Goal: Task Accomplishment & Management: Use online tool/utility

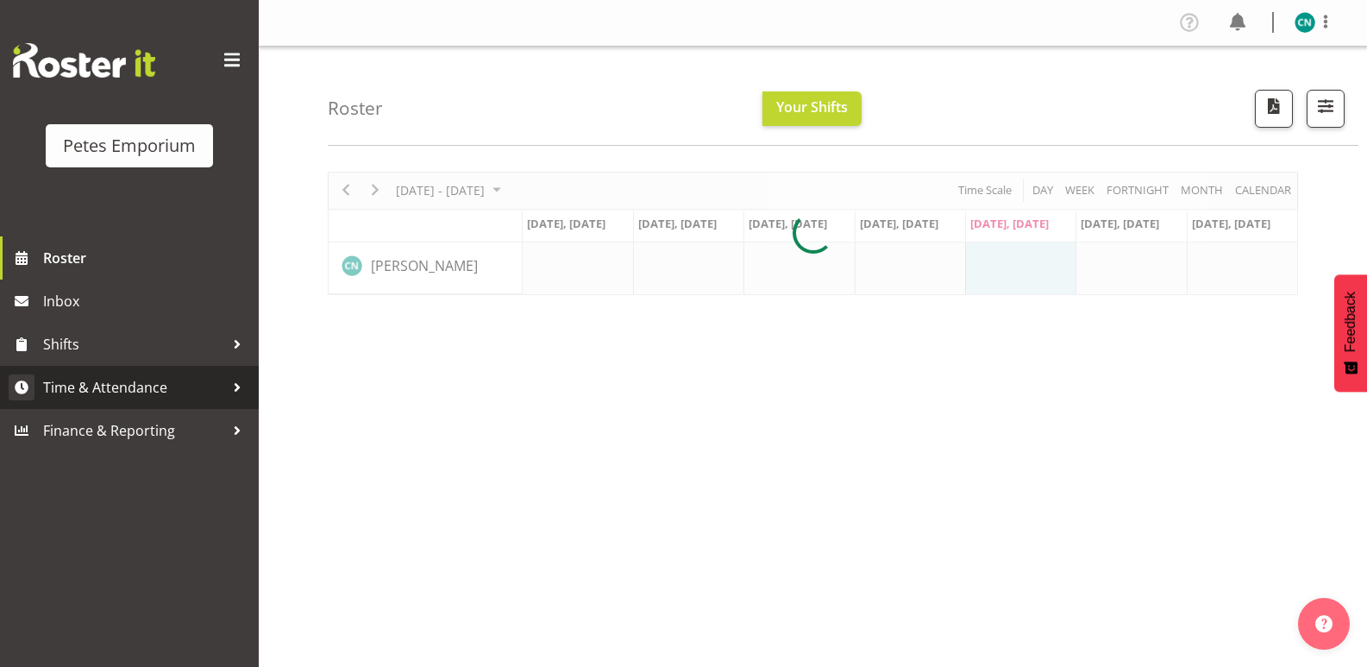
click at [101, 381] on span "Time & Attendance" at bounding box center [133, 387] width 181 height 26
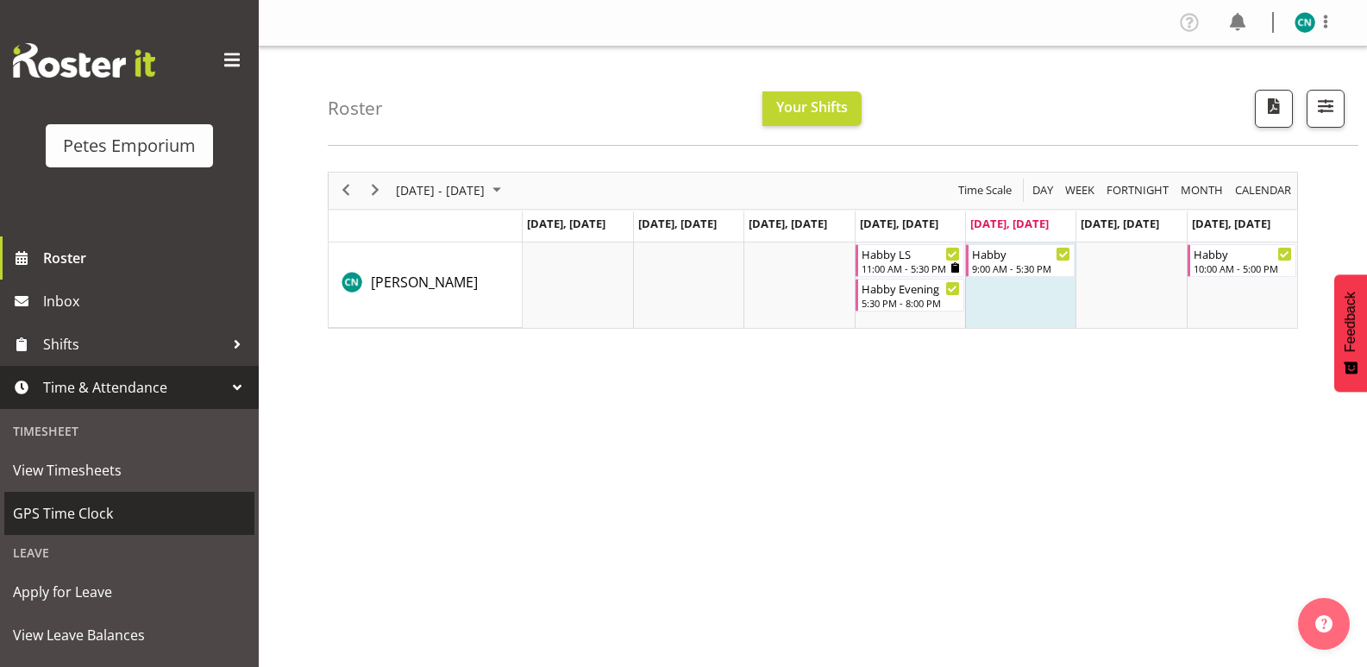
click at [51, 507] on span "GPS Time Clock" at bounding box center [129, 513] width 233 height 26
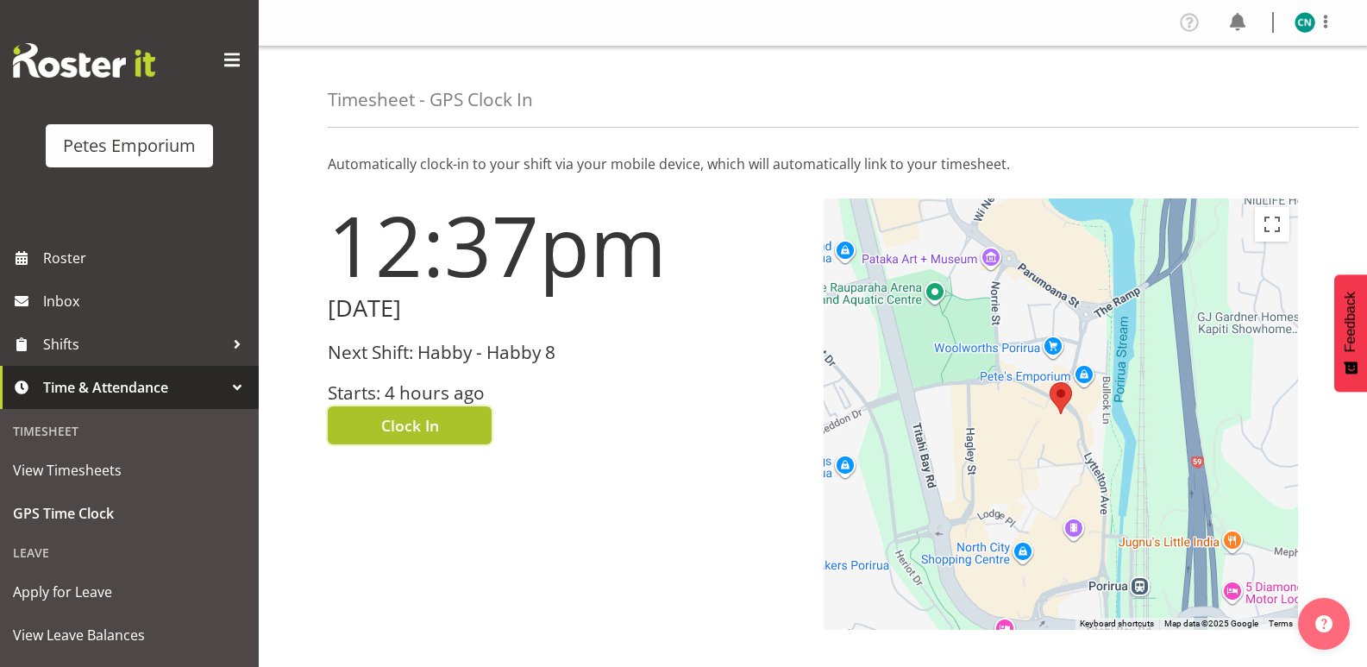
click at [397, 416] on span "Clock In" at bounding box center [410, 425] width 58 height 22
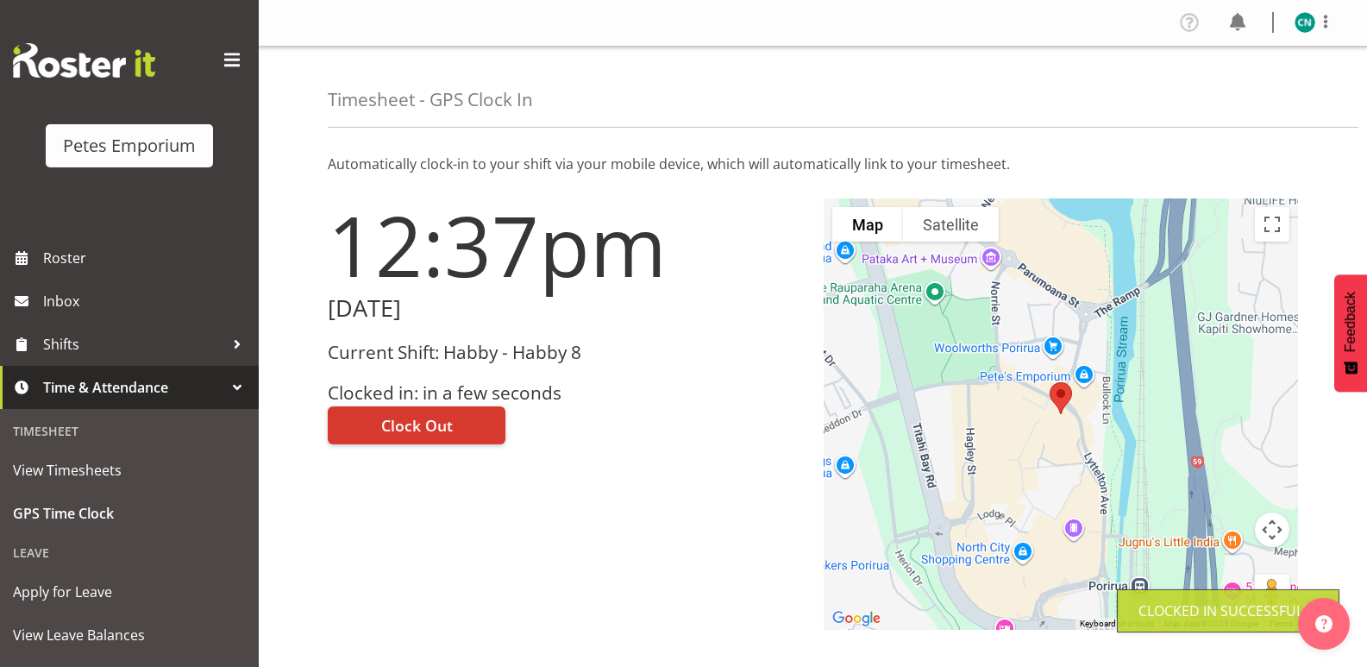
click at [1308, 26] on img at bounding box center [1305, 22] width 21 height 21
click at [1226, 79] on link "Log Out" at bounding box center [1254, 90] width 166 height 31
